Goal: Transaction & Acquisition: Purchase product/service

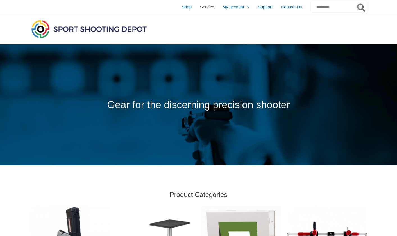
click at [200, 7] on span "Service" at bounding box center [207, 7] width 14 height 14
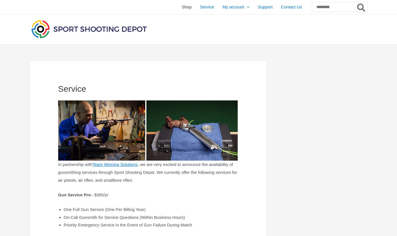
click at [182, 6] on span "Shop" at bounding box center [187, 7] width 10 height 14
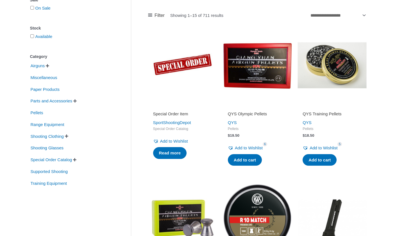
scroll to position [112, 0]
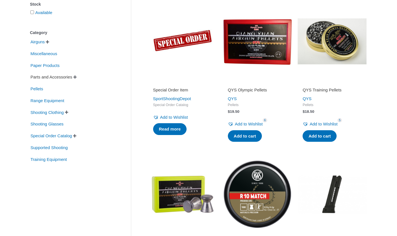
click at [40, 79] on span "Parts and Accessories" at bounding box center [51, 77] width 43 height 10
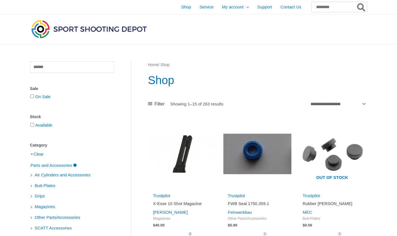
click at [311, 10] on input "Search for:" at bounding box center [338, 7] width 55 height 10
type input "*****"
click at [356, 2] on button "Search" at bounding box center [361, 7] width 11 height 10
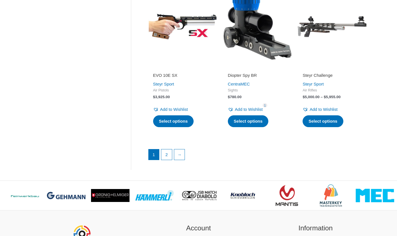
scroll to position [786, 0]
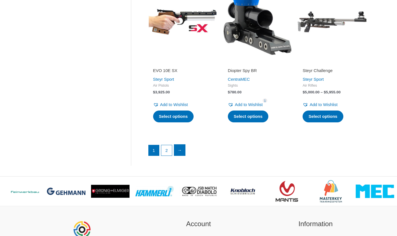
click at [183, 156] on link "→" at bounding box center [179, 149] width 11 height 11
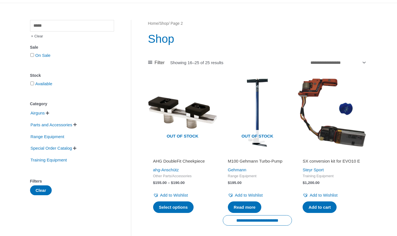
scroll to position [56, 0]
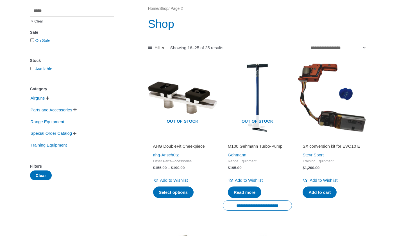
click at [316, 148] on h2 "SX conversion kit for EVO10 E" at bounding box center [331, 146] width 59 height 6
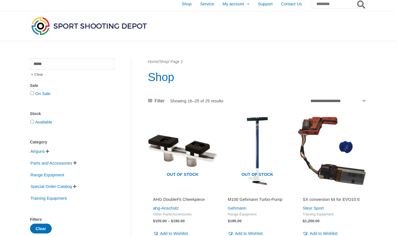
scroll to position [0, 0]
